Goal: Navigation & Orientation: Find specific page/section

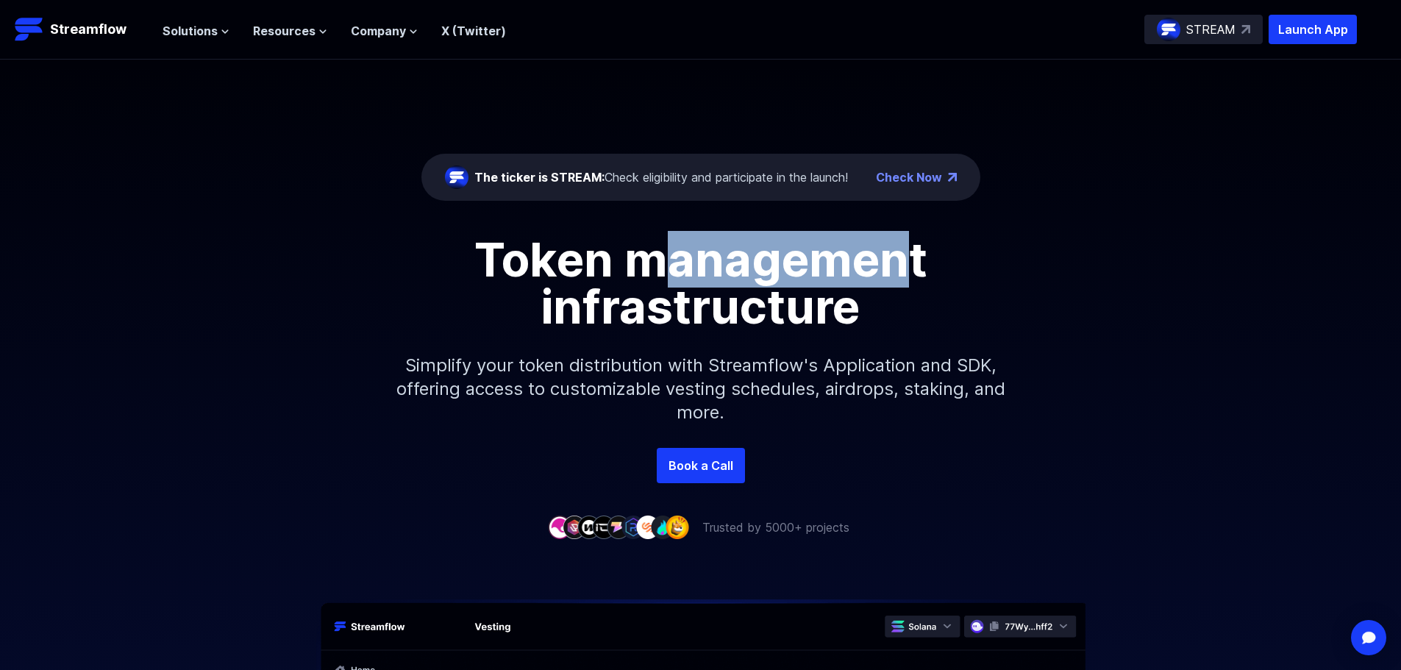
drag, startPoint x: 668, startPoint y: 249, endPoint x: 903, endPoint y: 242, distance: 235.5
click at [903, 242] on h1 "Token management infrastructure" at bounding box center [701, 283] width 662 height 94
click at [740, 252] on h1 "Token management infrastructure" at bounding box center [701, 283] width 662 height 94
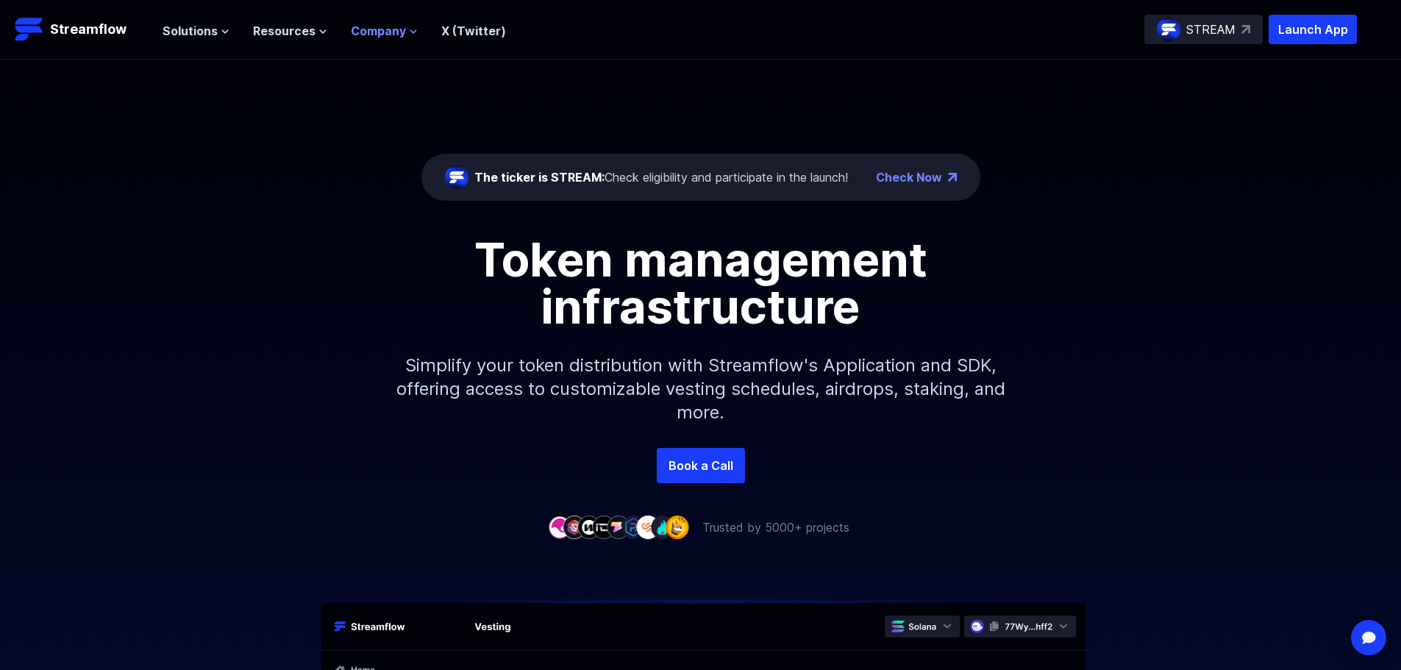
click at [363, 26] on span "Company" at bounding box center [378, 31] width 55 height 18
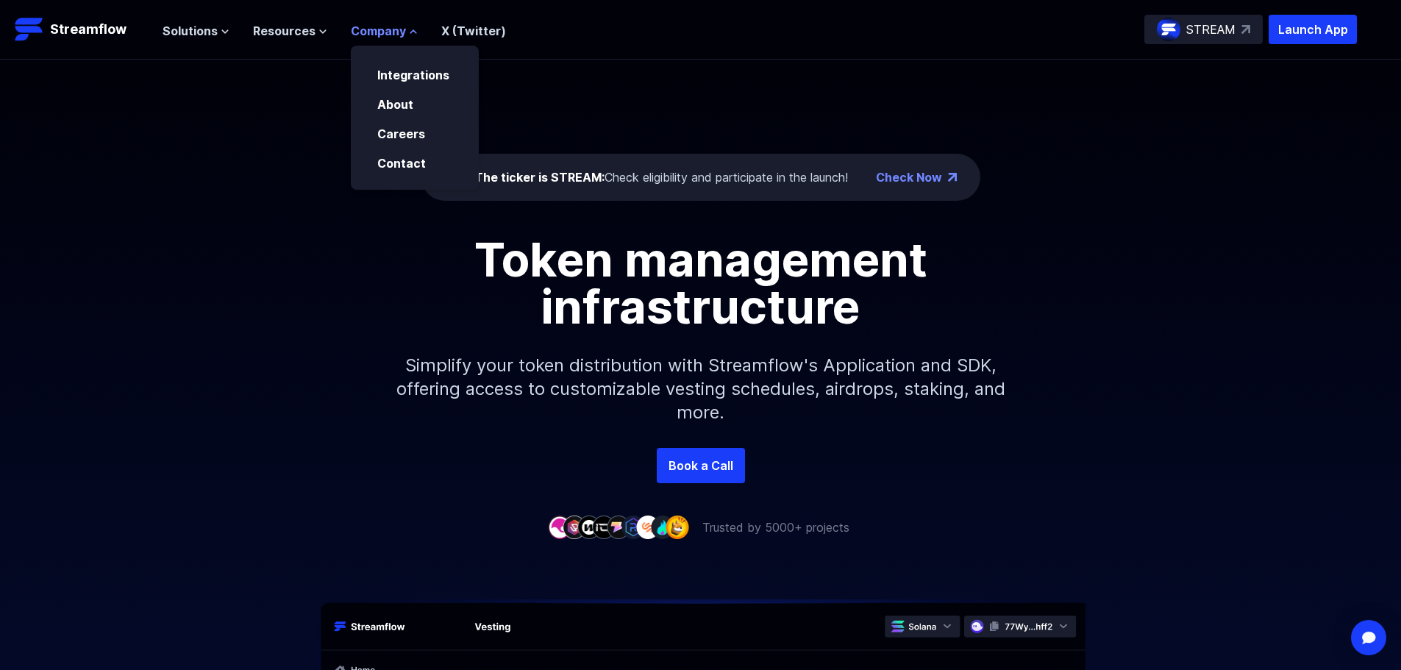
click at [364, 26] on span "Company" at bounding box center [378, 31] width 55 height 18
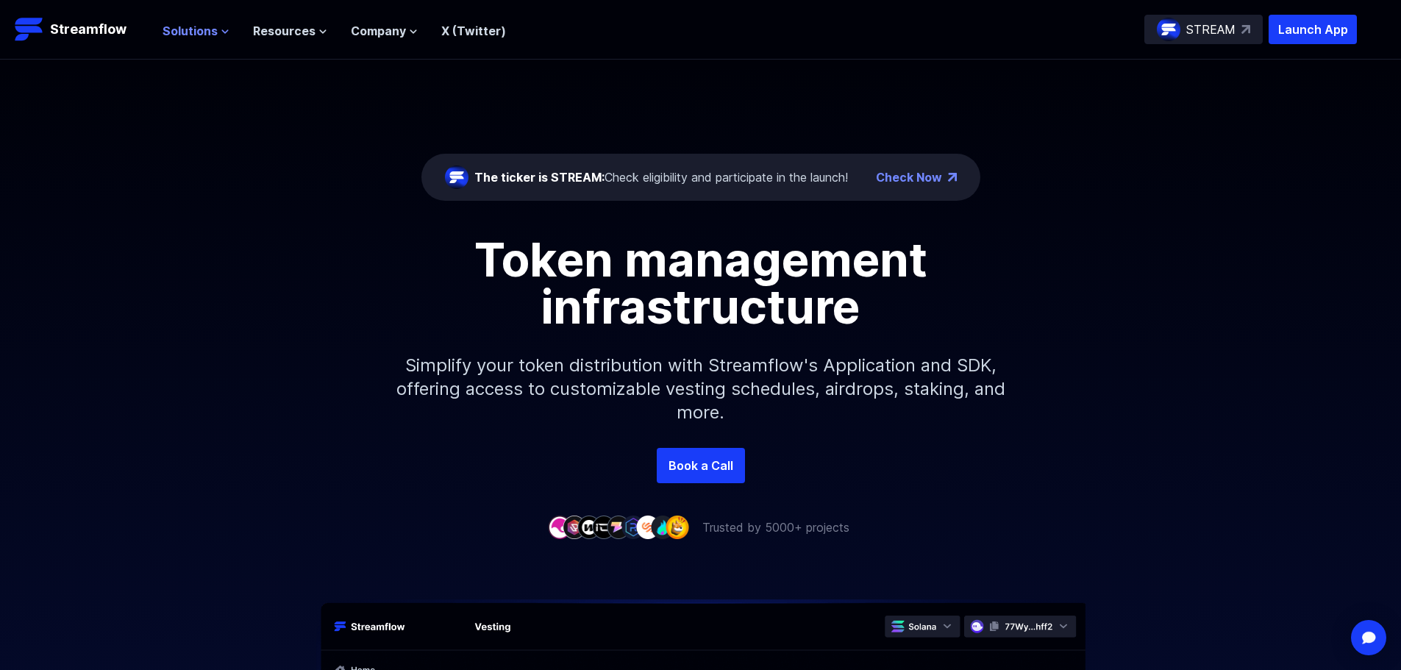
click at [191, 26] on span "Solutions" at bounding box center [190, 31] width 55 height 18
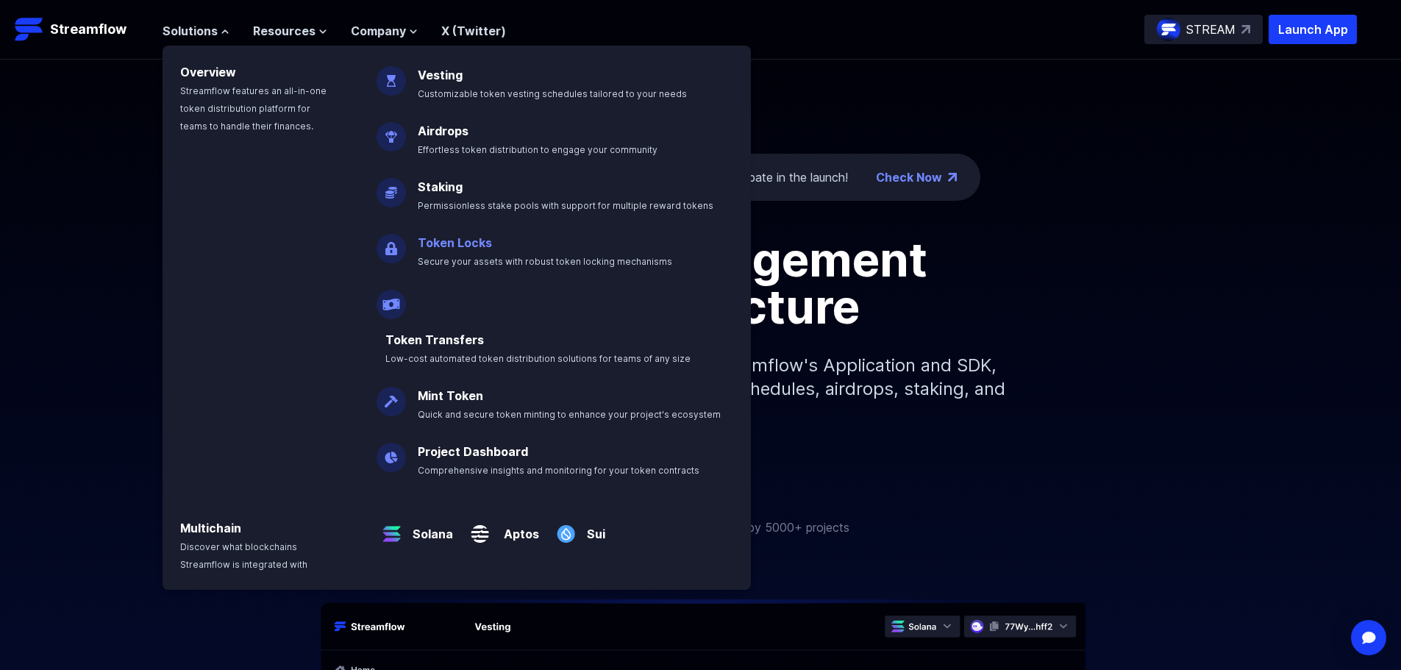
click at [485, 240] on link "Token Locks" at bounding box center [455, 242] width 74 height 15
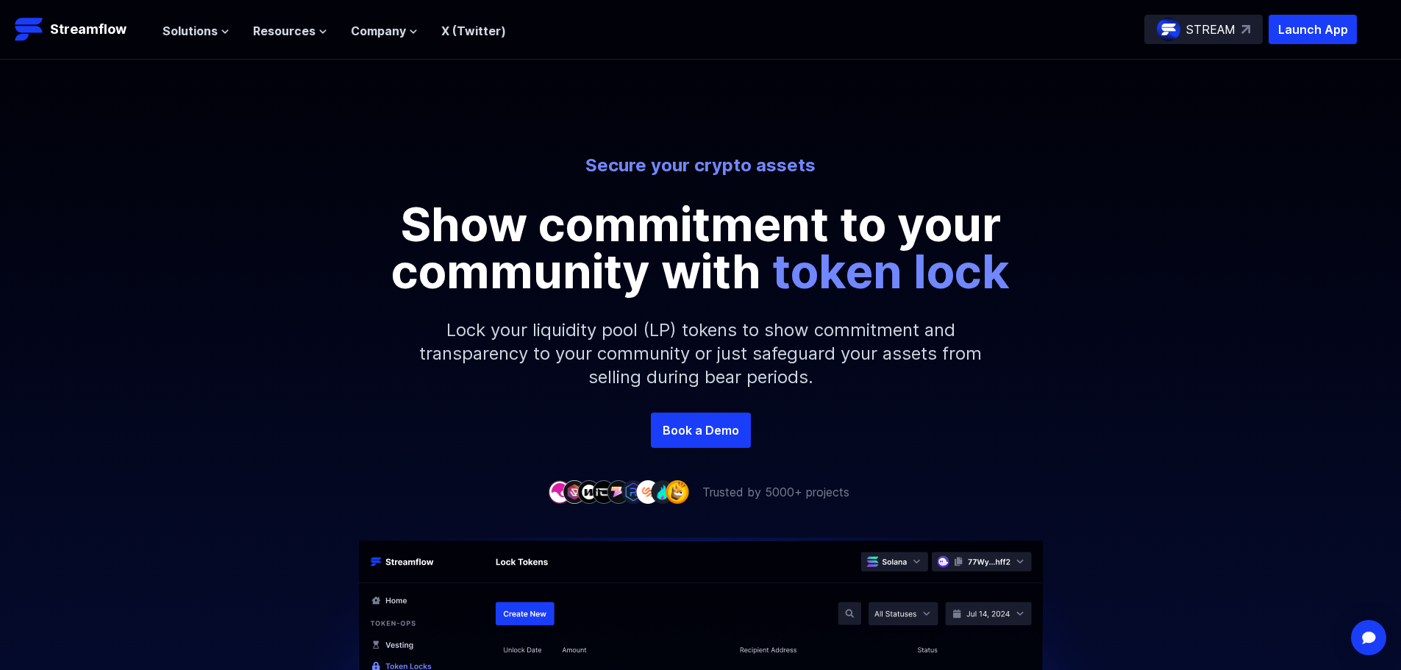
click at [1166, 21] on img at bounding box center [1169, 30] width 24 height 24
